Goal: Communication & Community: Ask a question

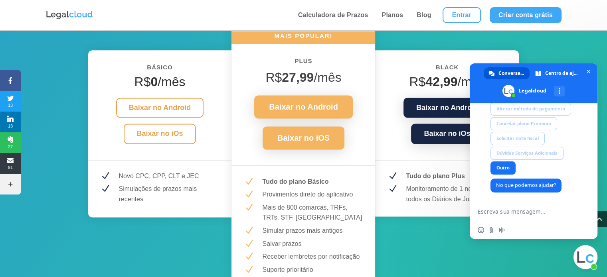
scroll to position [1038, 0]
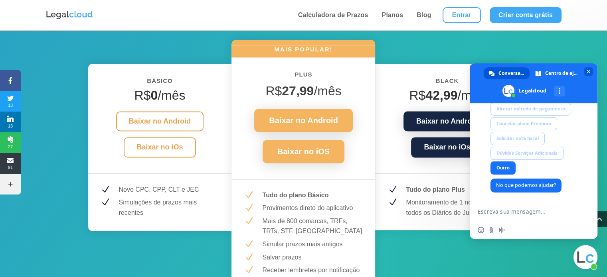
click at [592, 71] on span "Bate-papo" at bounding box center [588, 71] width 8 height 8
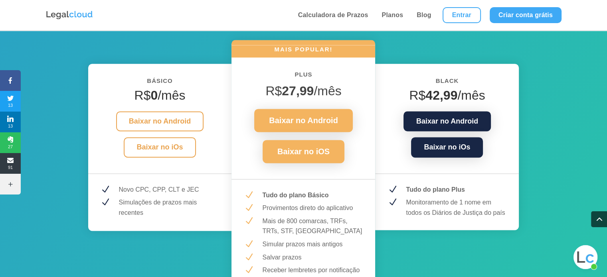
click at [437, 198] on p "Monitoramento de 1 nome em todos os Diários de Justiça do país" at bounding box center [456, 208] width 101 height 20
click at [438, 198] on p "Monitoramento de 1 nome em todos os Diários de Justiça do país" at bounding box center [456, 208] width 101 height 20
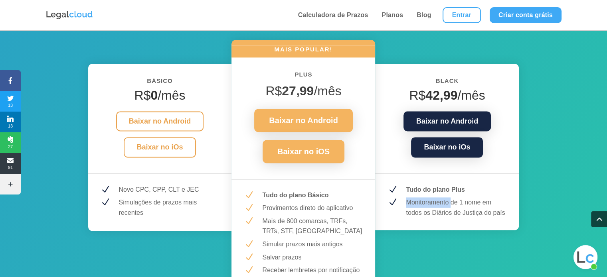
click at [438, 198] on p "Monitoramento de 1 nome em todos os Diários de Justiça do país" at bounding box center [456, 208] width 101 height 20
click at [436, 198] on p "Monitoramento de 1 nome em todos os Diários de Justiça do país" at bounding box center [456, 208] width 101 height 20
click at [427, 198] on p "Monitoramento de 1 nome em todos os Diários de Justiça do país" at bounding box center [456, 208] width 101 height 20
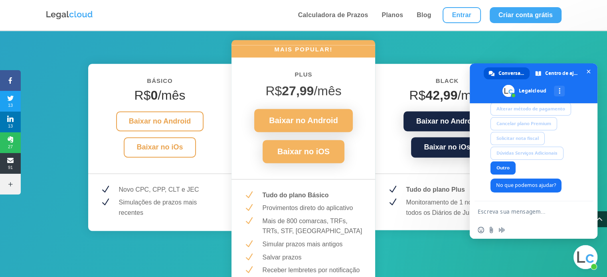
type textarea "alte"
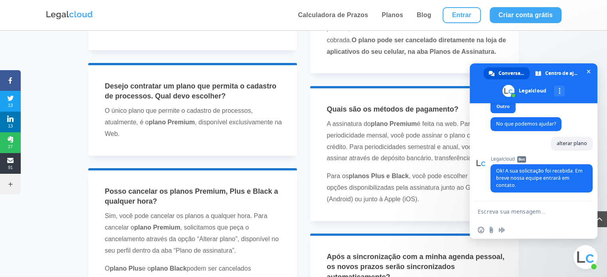
scroll to position [1996, 0]
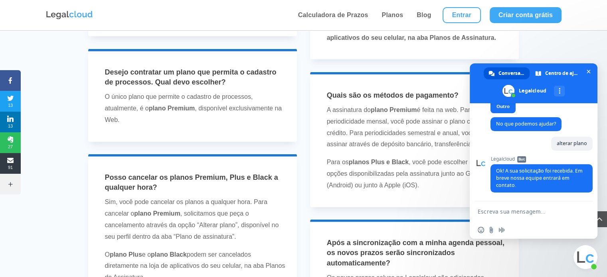
click at [394, 149] on p "A assinatura do plano Premium é feita na web. Para periodicidade mensal, você p…" at bounding box center [418, 131] width 182 height 52
click at [582, 252] on span "Bate-papo" at bounding box center [586, 258] width 24 height 24
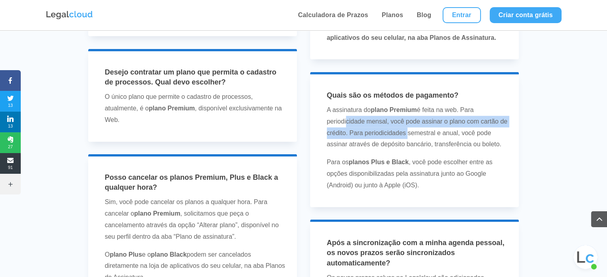
drag, startPoint x: 343, startPoint y: 126, endPoint x: 406, endPoint y: 131, distance: 62.5
click at [406, 131] on p "A assinatura do plano Premium é feita na web. Para periodicidade mensal, você p…" at bounding box center [418, 131] width 182 height 52
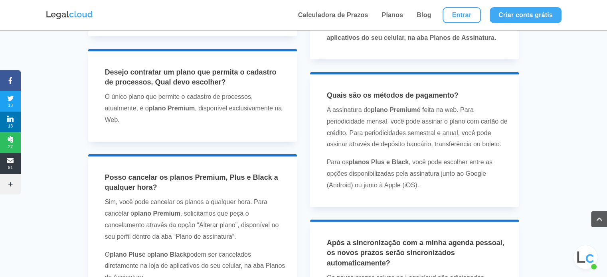
click at [404, 143] on p "A assinatura do plano Premium é feita na web. Para periodicidade mensal, você p…" at bounding box center [418, 131] width 182 height 52
drag, startPoint x: 429, startPoint y: 117, endPoint x: 454, endPoint y: 125, distance: 26.4
click at [454, 125] on p "A assinatura do plano Premium é feita na web. Para periodicidade mensal, você p…" at bounding box center [418, 131] width 182 height 52
click at [394, 135] on p "A assinatura do plano Premium é feita na web. Para periodicidade mensal, você p…" at bounding box center [418, 131] width 182 height 52
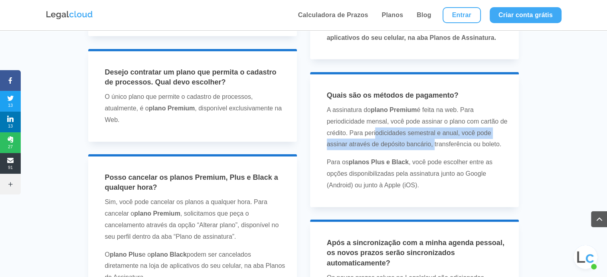
drag, startPoint x: 373, startPoint y: 137, endPoint x: 433, endPoint y: 140, distance: 59.9
click at [433, 140] on p "A assinatura do plano Premium é feita na web. Para periodicidade mensal, você p…" at bounding box center [418, 131] width 182 height 52
click at [433, 150] on p "A assinatura do plano Premium é feita na web. Para periodicidade mensal, você p…" at bounding box center [418, 131] width 182 height 52
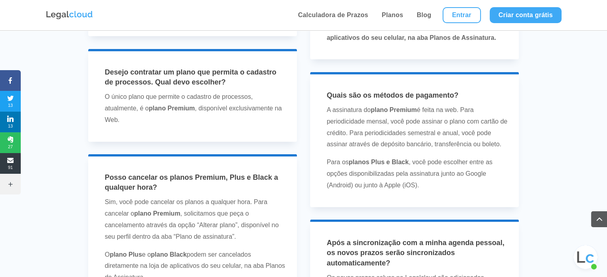
click at [369, 148] on p "A assinatura do plano Premium é feita na web. Para periodicidade mensal, você p…" at bounding box center [418, 131] width 182 height 52
drag, startPoint x: 361, startPoint y: 161, endPoint x: 400, endPoint y: 165, distance: 39.3
click at [400, 165] on strong "planos Plus e Black" at bounding box center [379, 162] width 60 height 7
click at [426, 163] on p "Para os planos Plus e Black , você pode escolher entre as opções disponibilizad…" at bounding box center [418, 174] width 182 height 34
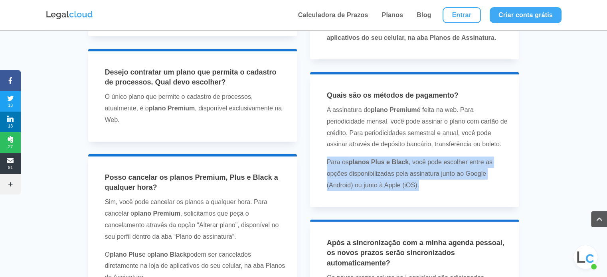
click at [426, 163] on p "Para os planos Plus e Black , você pode escolher entre as opções disponibilizad…" at bounding box center [418, 174] width 182 height 34
click at [427, 171] on p "Para os planos Plus e Black , você pode escolher entre as opções disponibilizad…" at bounding box center [418, 174] width 182 height 34
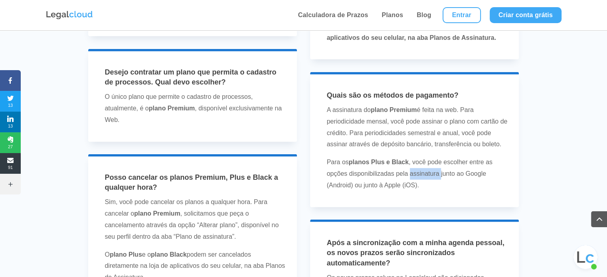
click at [426, 171] on p "Para os planos Plus e Black , você pode escolher entre as opções disponibilizad…" at bounding box center [418, 174] width 182 height 34
click at [386, 169] on p "Para os planos Plus e Black , você pode escolher entre as opções disponibilizad…" at bounding box center [418, 174] width 182 height 34
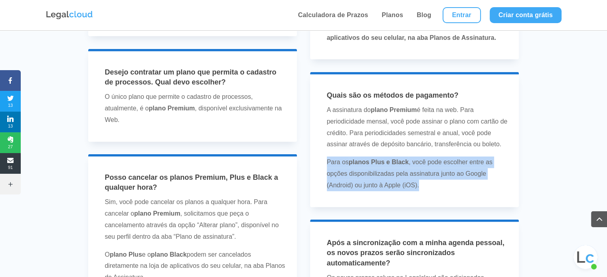
click at [386, 169] on p "Para os planos Plus e Black , você pode escolher entre as opções disponibilizad…" at bounding box center [418, 174] width 182 height 34
click at [386, 161] on strong "planos Plus e Black" at bounding box center [379, 162] width 60 height 7
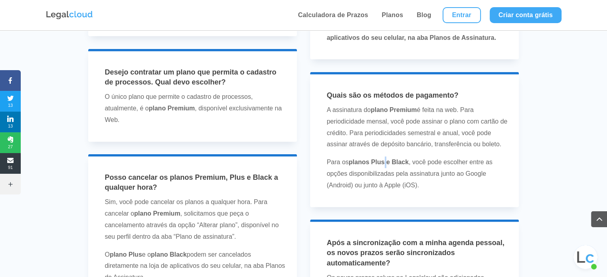
click at [386, 161] on strong "planos Plus e Black" at bounding box center [379, 162] width 60 height 7
click at [375, 171] on p "Para os planos Plus e Black , você pode escolher entre as opções disponibilizad…" at bounding box center [418, 174] width 182 height 34
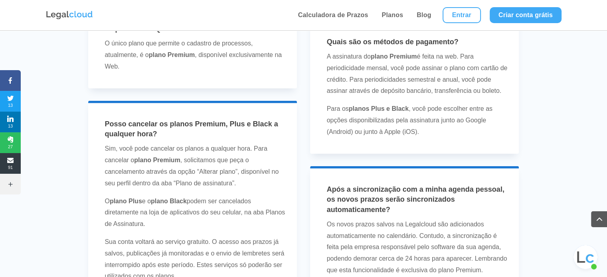
scroll to position [2036, 0]
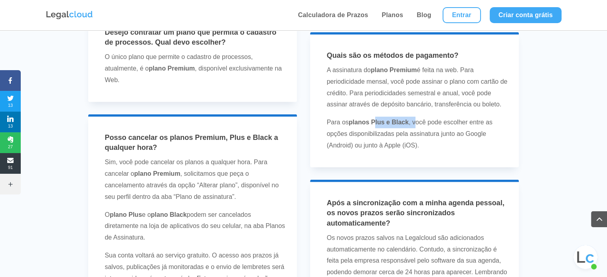
drag, startPoint x: 376, startPoint y: 121, endPoint x: 417, endPoint y: 120, distance: 40.3
click at [417, 120] on p "Para os planos Plus e Black , você pode escolher entre as opções disponibilizad…" at bounding box center [418, 134] width 182 height 34
click at [386, 143] on p "Para os planos Plus e Black , você pode escolher entre as opções disponibilizad…" at bounding box center [418, 134] width 182 height 34
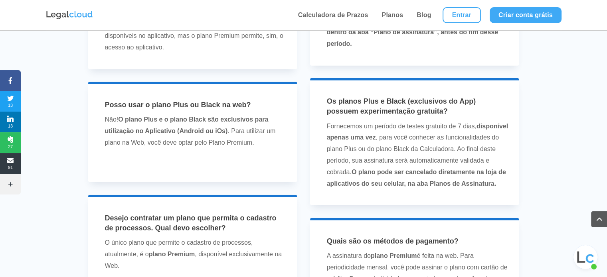
scroll to position [1836, 0]
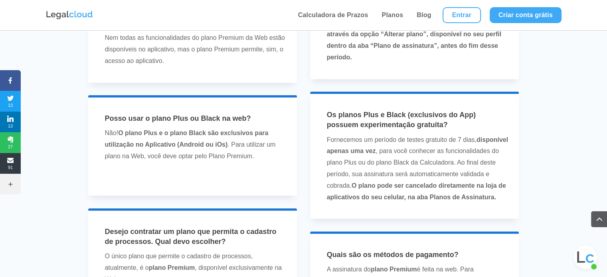
click at [153, 115] on span "Posso usar o plano Plus ou Black na web?" at bounding box center [178, 119] width 146 height 8
click at [141, 130] on b "O plano Plus e o plano Black são exclusivos para utilização no Aplicativo (Andr…" at bounding box center [187, 139] width 164 height 18
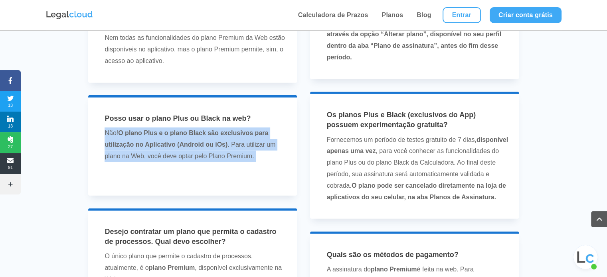
click at [141, 130] on b "O plano Plus e o plano Black são exclusivos para utilização no Aplicativo (Andr…" at bounding box center [187, 139] width 164 height 18
click at [239, 154] on p "Não! O plano Plus e o plano Black são exclusivos para utilização no Aplicativo …" at bounding box center [196, 148] width 182 height 41
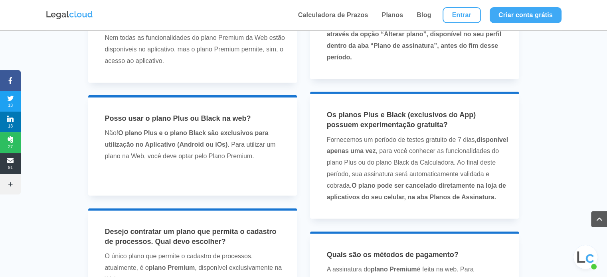
click at [232, 147] on p "Não! O plano Plus e o plano Black são exclusivos para utilização no Aplicativo …" at bounding box center [196, 148] width 182 height 41
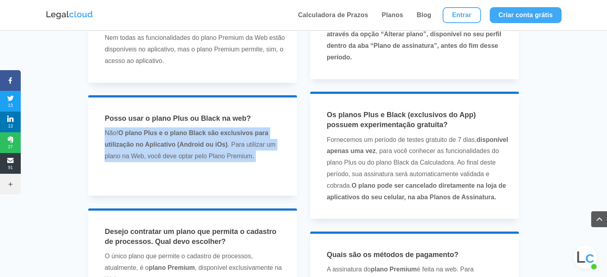
click at [232, 146] on p "Não! O plano Plus e o plano Black são exclusivos para utilização no Aplicativo …" at bounding box center [196, 148] width 182 height 41
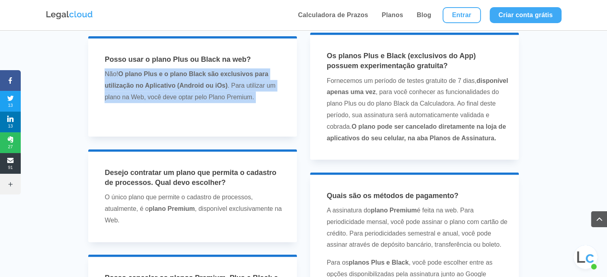
scroll to position [1916, 0]
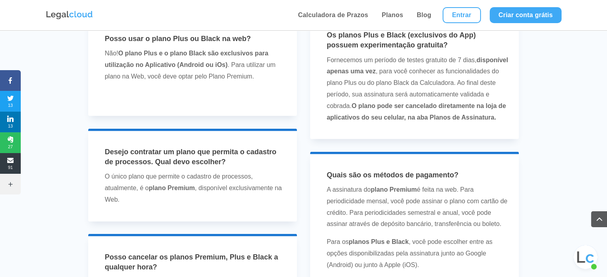
click at [196, 148] on span "Desejo contratar um plano que permita o cadastro de processos. Qual devo escolh…" at bounding box center [191, 157] width 172 height 18
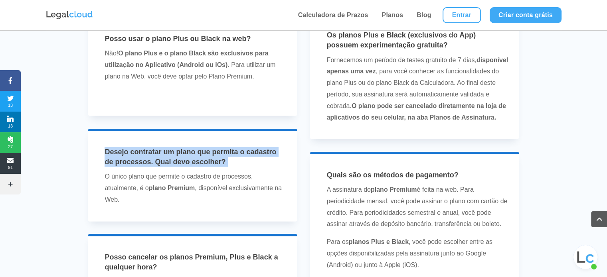
click at [196, 148] on span "Desejo contratar um plano que permita o cadastro de processos. Qual devo escolh…" at bounding box center [191, 157] width 172 height 18
click at [190, 171] on p "O único plano que permite o cadastro de processos, atualmente, é o plano Premiu…" at bounding box center [196, 188] width 182 height 34
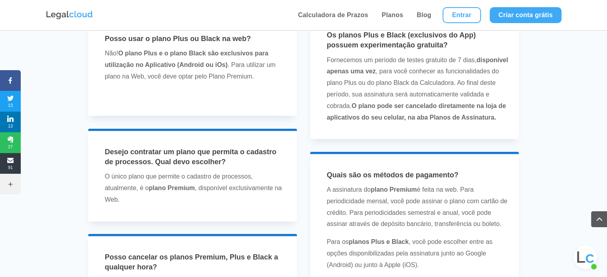
scroll to position [1956, 0]
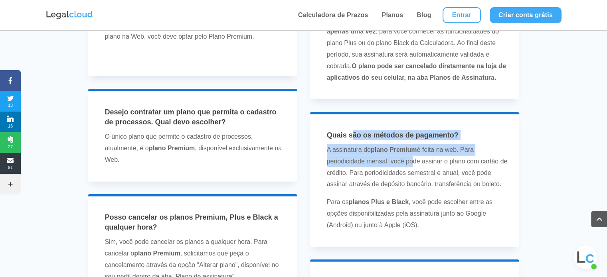
drag, startPoint x: 353, startPoint y: 135, endPoint x: 403, endPoint y: 170, distance: 61.4
click at [407, 167] on div "Quais são os métodos de pagamento? A assinatura do plano Premium é feita na web…" at bounding box center [415, 181] width 188 height 101
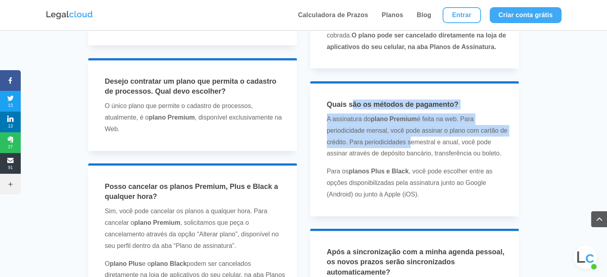
scroll to position [2036, 0]
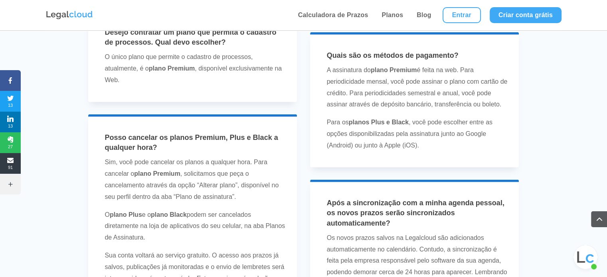
click at [194, 157] on p "Sim, você pode cancelar os planos a qualquer hora. Para cancelar o plano Premiu…" at bounding box center [196, 183] width 182 height 52
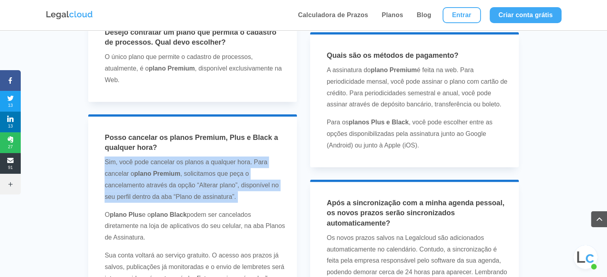
click at [194, 157] on p "Sim, você pode cancelar os planos a qualquer hora. Para cancelar o plano Premiu…" at bounding box center [196, 183] width 182 height 52
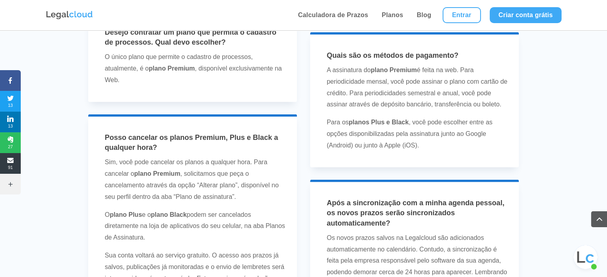
click at [181, 133] on h4 "Posso cancelar os planos Premium, Plus e Black a qualquer hora?" at bounding box center [196, 145] width 182 height 24
click at [184, 134] on span "Posso cancelar os planos Premium, Plus e Black a qualquer hora?" at bounding box center [191, 143] width 173 height 18
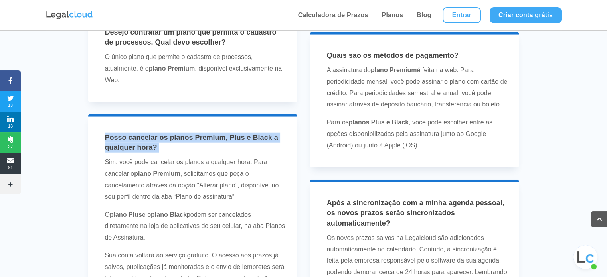
click at [184, 134] on span "Posso cancelar os planos Premium, Plus e Black a qualquer hora?" at bounding box center [191, 143] width 173 height 18
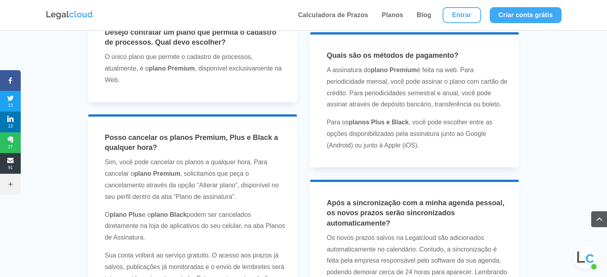
click at [172, 157] on p "Sim, você pode cancelar os planos a qualquer hora. Para cancelar o plano Premiu…" at bounding box center [196, 183] width 182 height 52
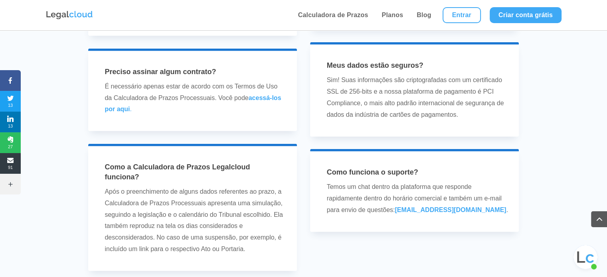
scroll to position [2355, 0]
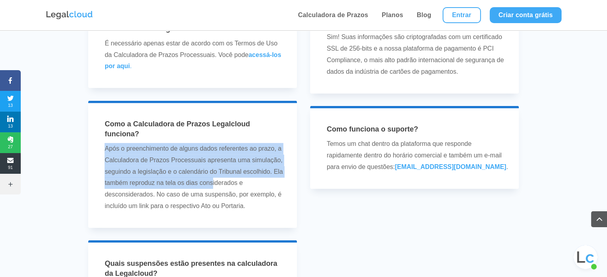
drag, startPoint x: 192, startPoint y: 121, endPoint x: 213, endPoint y: 167, distance: 51.1
click at [213, 167] on div "Como a Calculadora de Prazos Legalcloud funciona? Após o preenchimento de algun…" at bounding box center [193, 165] width 188 height 93
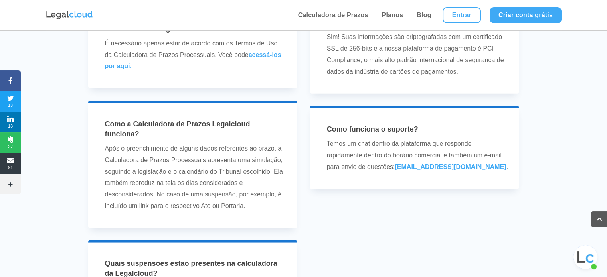
click at [235, 174] on p "Após o preenchimento de alguns dados referentes ao prazo, a Calculadora de Praz…" at bounding box center [196, 177] width 182 height 69
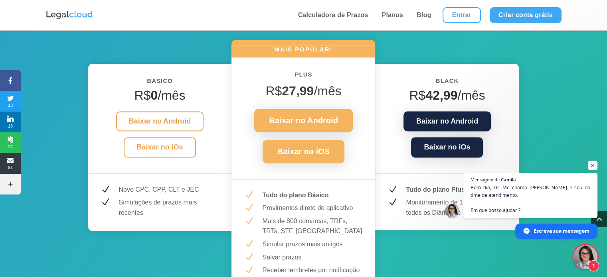
scroll to position [1038, 0]
click at [546, 234] on span "Escreva sua mensagem" at bounding box center [561, 231] width 56 height 14
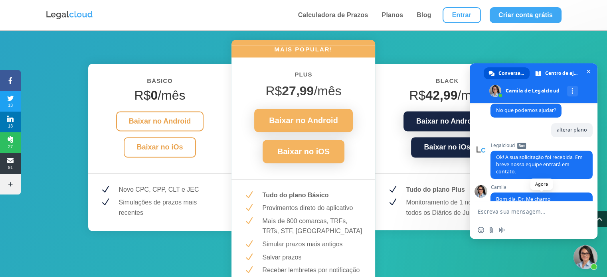
scroll to position [268, 0]
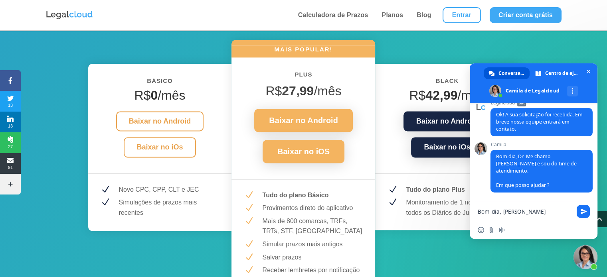
type textarea "Bom dia, [PERSON_NAME]."
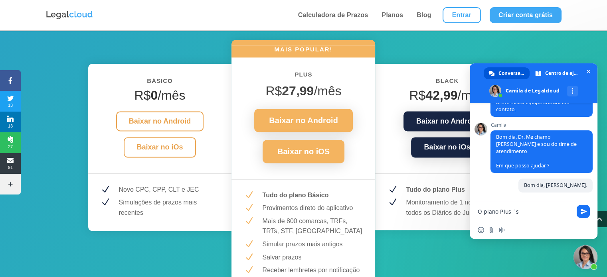
scroll to position [197, 0]
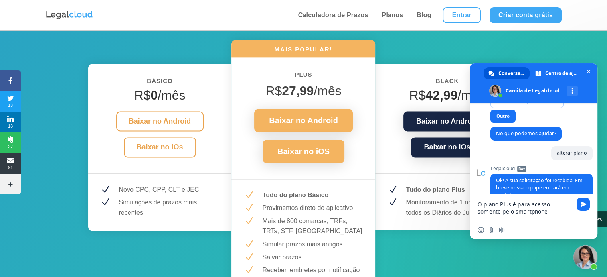
type textarea "O plano Plus é para acesso somente pelo smartphone?"
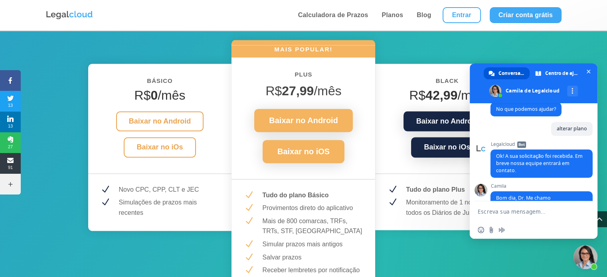
scroll to position [312, 0]
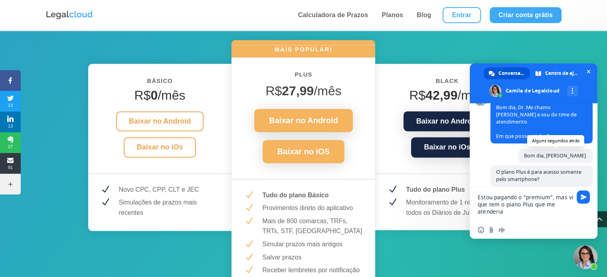
type textarea "Estou pagando o "premium", mas vi que tem o plano Plus que me atenderia."
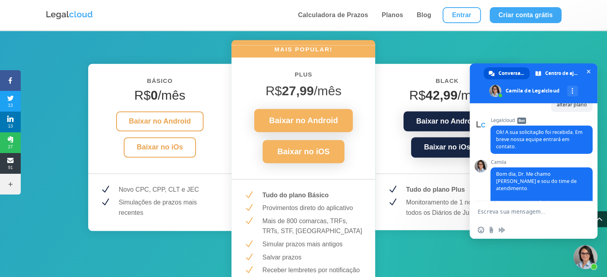
scroll to position [344, 0]
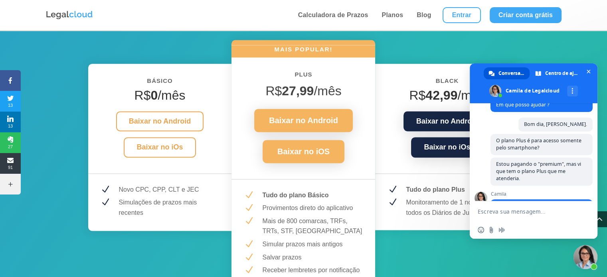
type textarea "Para mim o valor está muito elevado."
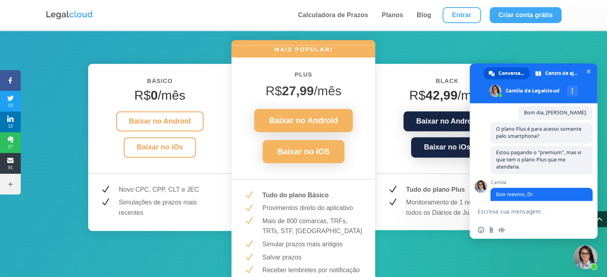
scroll to position [461, 0]
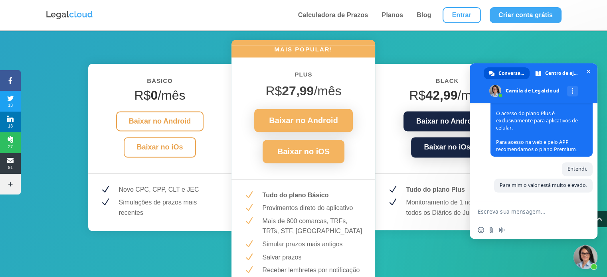
click at [525, 212] on textarea "Escreva sua mensagem..." at bounding box center [526, 212] width 96 height 20
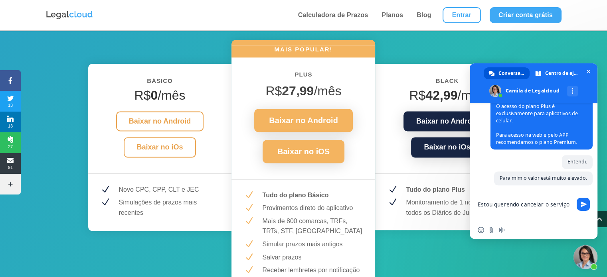
type textarea "Estou querendo cancelar o serviço."
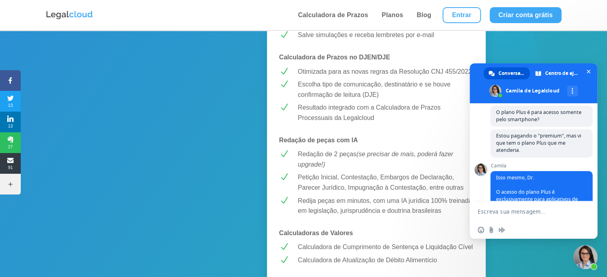
scroll to position [477, 0]
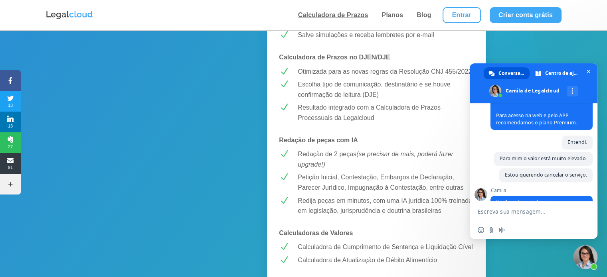
type textarea "Não"
type textarea "É possível augma"
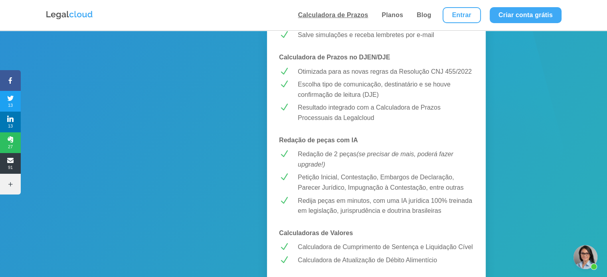
scroll to position [530, 0]
click at [590, 258] on span "Bate-papo aberto" at bounding box center [586, 258] width 24 height 24
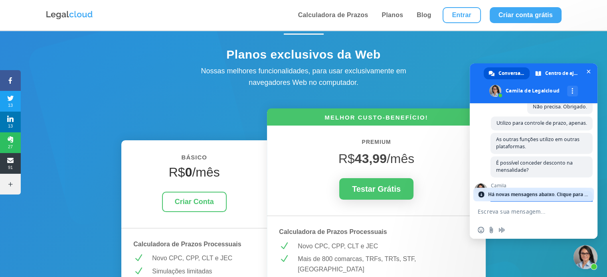
scroll to position [0, 0]
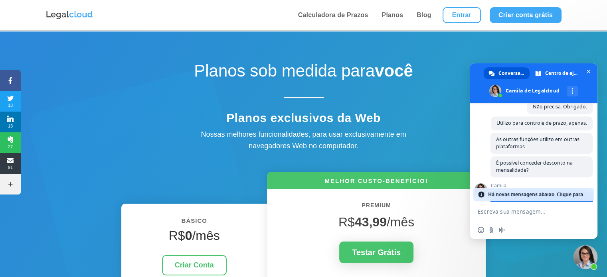
click at [89, 13] on img at bounding box center [70, 15] width 48 height 10
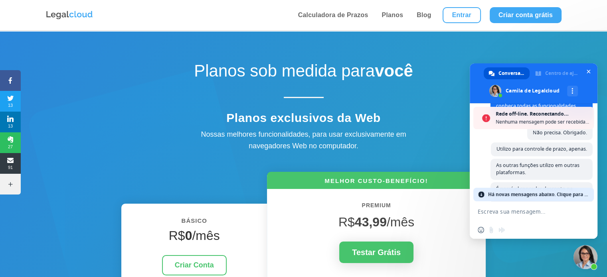
click at [518, 204] on textarea "Escreva sua mensagem..." at bounding box center [526, 212] width 96 height 20
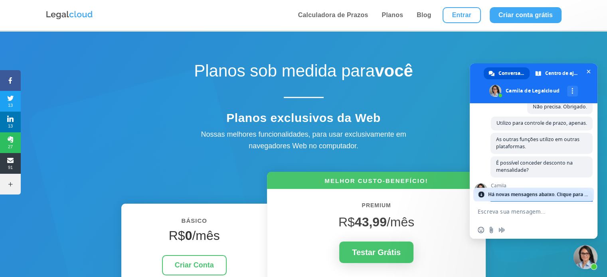
click at [517, 206] on textarea "Escreva sua mensagem..." at bounding box center [526, 212] width 96 height 20
drag, startPoint x: 517, startPoint y: 209, endPoint x: 522, endPoint y: 205, distance: 6.6
click at [517, 210] on textarea "Escreva sua mensagem..." at bounding box center [526, 212] width 96 height 20
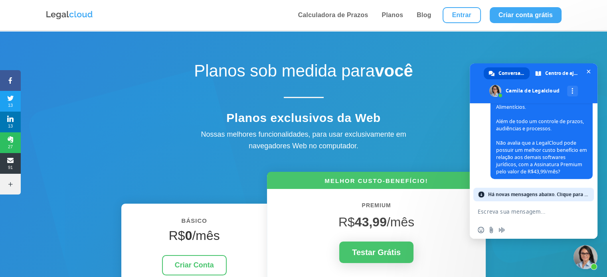
click at [537, 198] on span "Há novas mensagens abaixo. Clique para ver." at bounding box center [538, 195] width 101 height 14
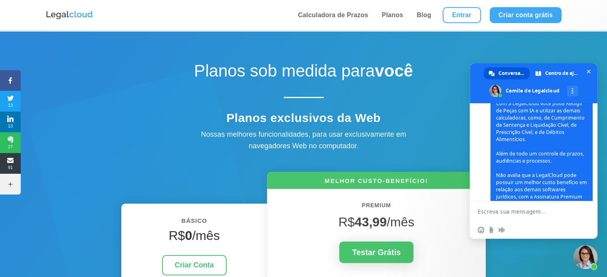
scroll to position [828, 0]
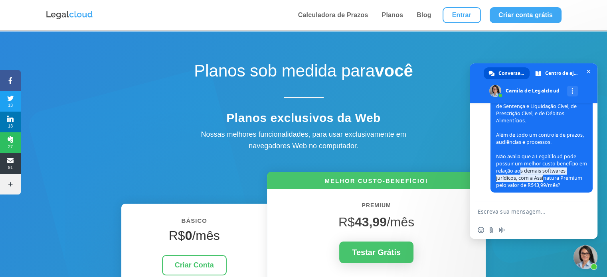
drag, startPoint x: 529, startPoint y: 170, endPoint x: 544, endPoint y: 178, distance: 17.2
click at [544, 178] on span "Entendi, Dr. Não considera que é mais vantajoso juntar todas as funcionalidades…" at bounding box center [541, 113] width 91 height 150
click at [542, 178] on span "Entendi, Dr. Não considera que é mais vantajoso juntar todas as funcionalidades…" at bounding box center [541, 113] width 91 height 150
click at [518, 210] on textarea "Escreva sua mensagem..." at bounding box center [526, 212] width 96 height 20
type textarea "Vou pensar nisso."
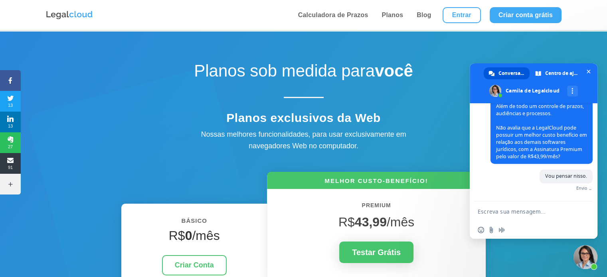
scroll to position [857, 0]
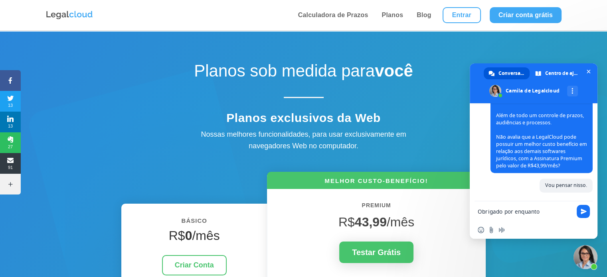
type textarea "Obrigado por enquanto."
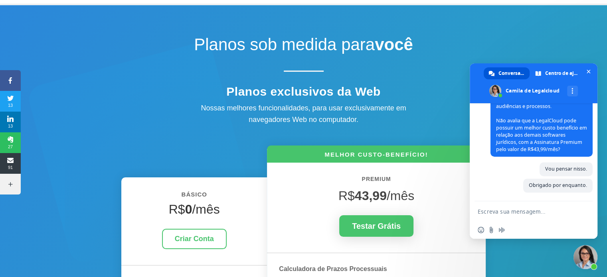
scroll to position [80, 0]
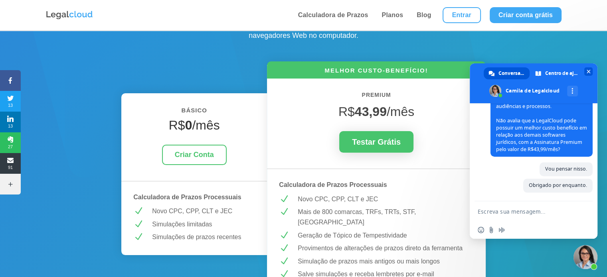
click at [587, 67] on span at bounding box center [534, 83] width 128 height 40
